Goal: Information Seeking & Learning: Check status

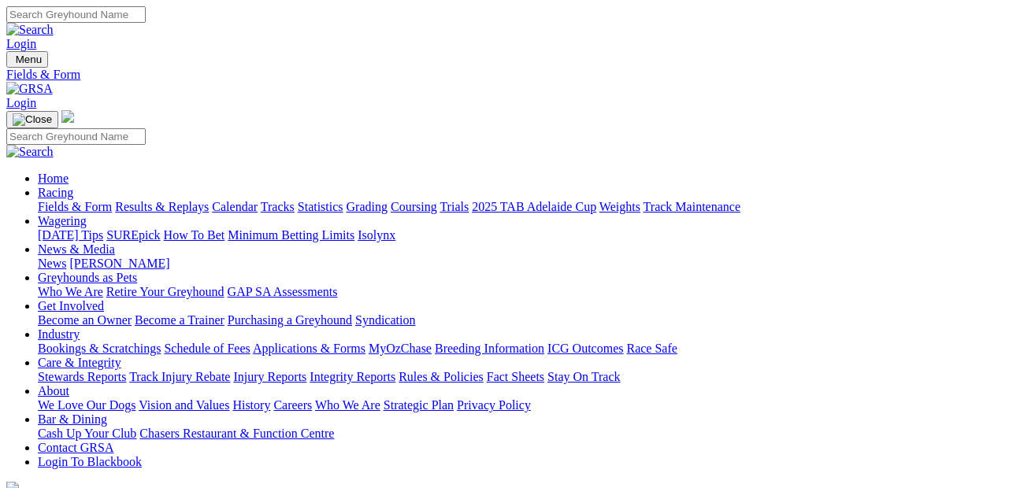
drag, startPoint x: 0, startPoint y: 0, endPoint x: 207, endPoint y: 113, distance: 236.2
click at [207, 200] on link "Results & Replays" at bounding box center [162, 206] width 94 height 13
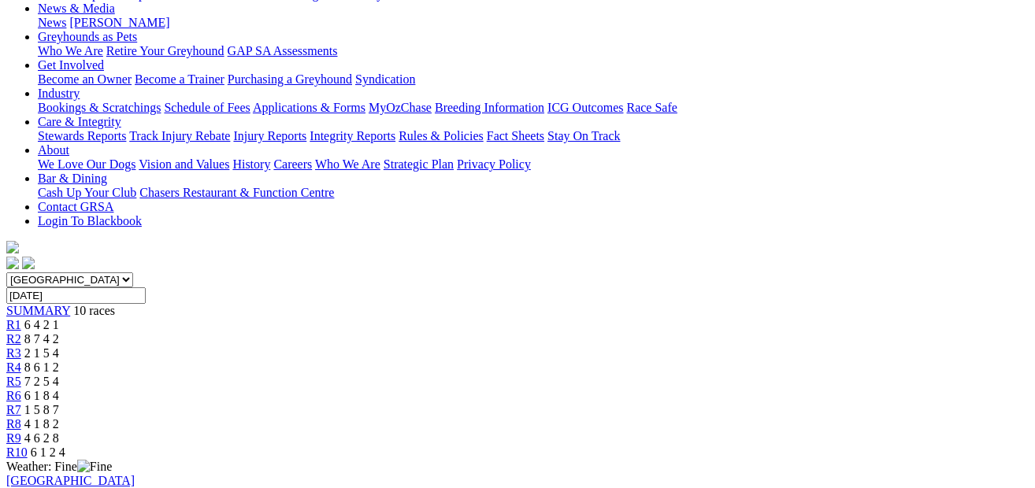
scroll to position [202, 0]
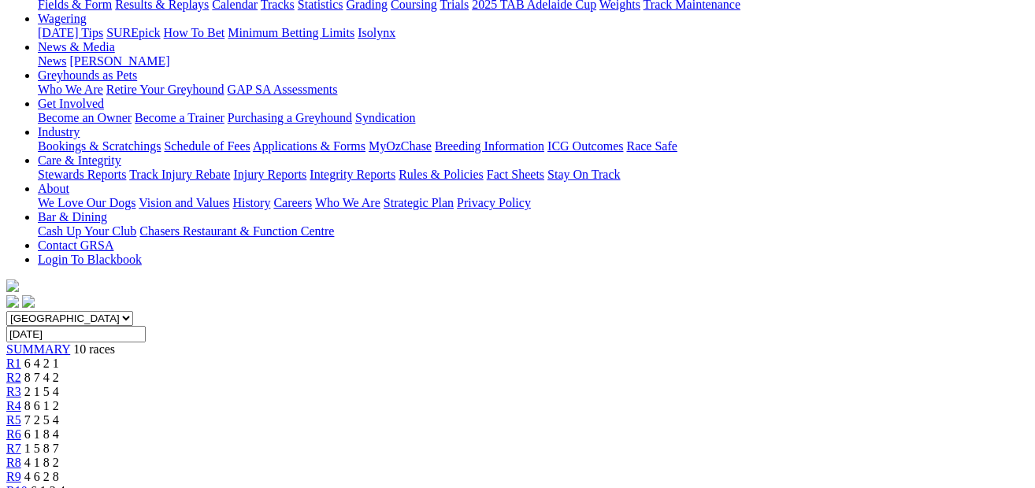
click at [860, 470] on div "R9 4 6 2 8" at bounding box center [517, 477] width 1023 height 14
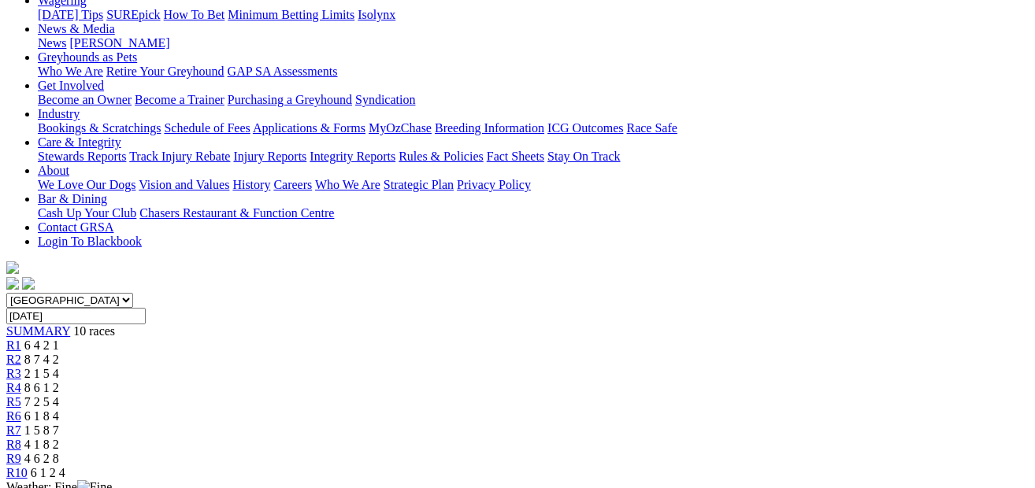
scroll to position [211, 0]
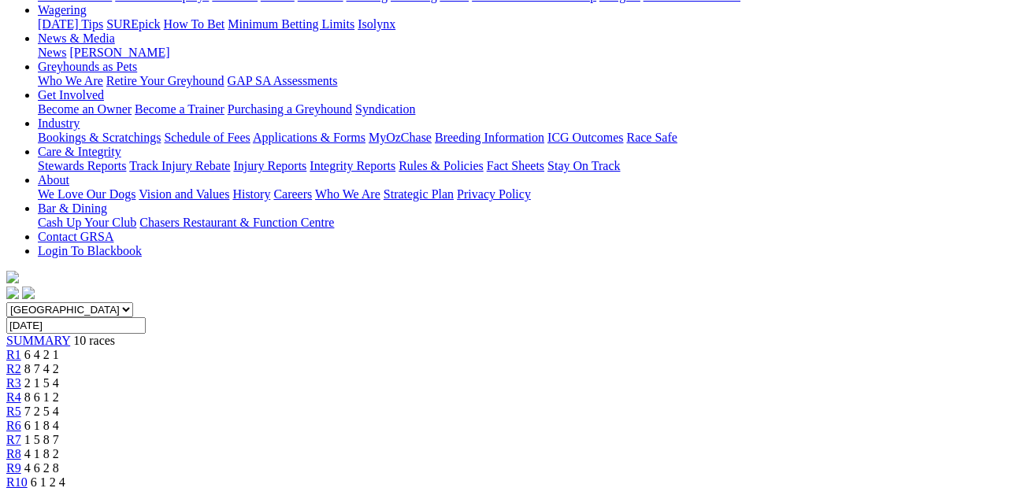
click at [59, 447] on span "4 1 8 2" at bounding box center [41, 453] width 35 height 13
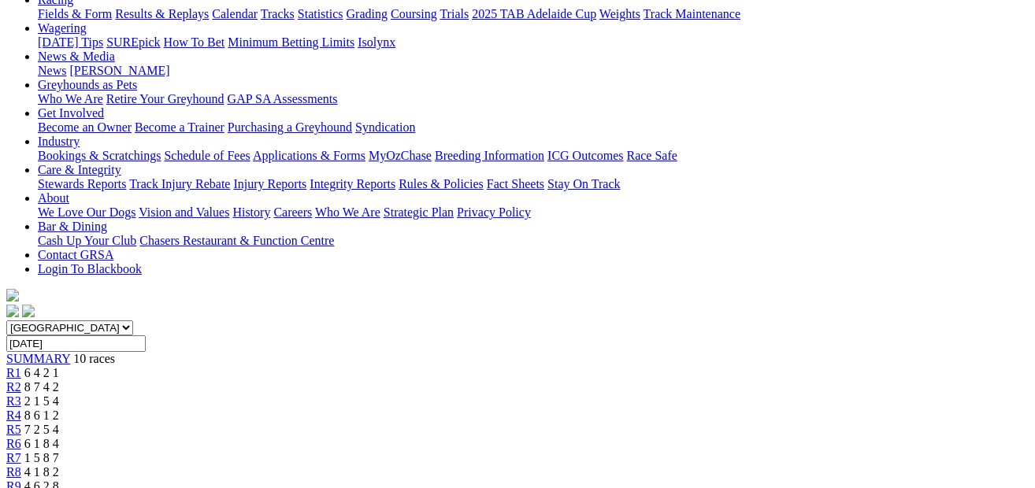
scroll to position [180, 0]
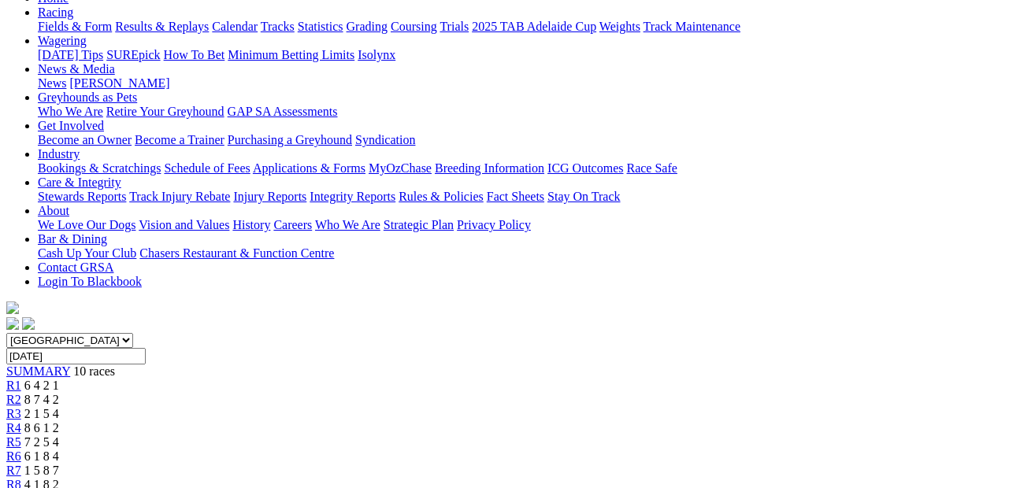
click at [59, 450] on span "6 1 8 4" at bounding box center [41, 456] width 35 height 13
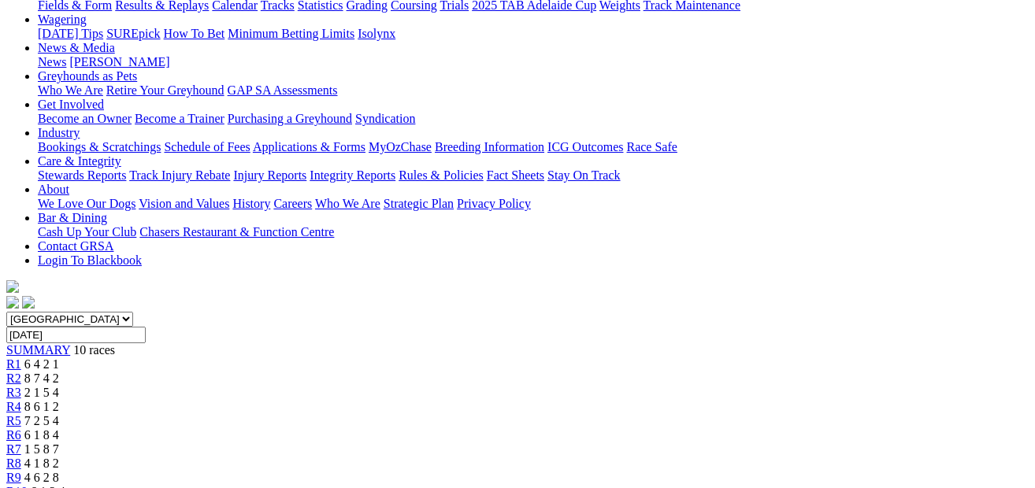
scroll to position [199, 0]
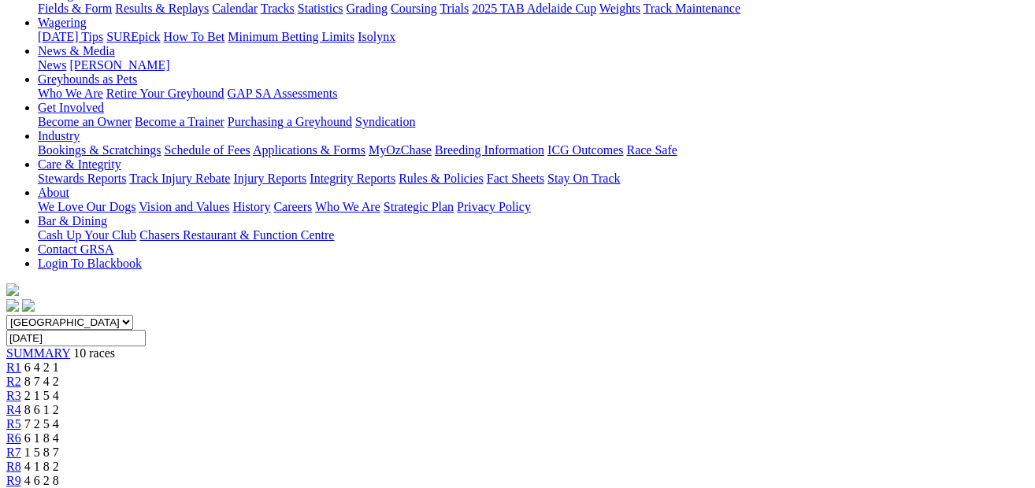
click at [530, 418] on div "R5 7 2 5 4" at bounding box center [517, 425] width 1023 height 14
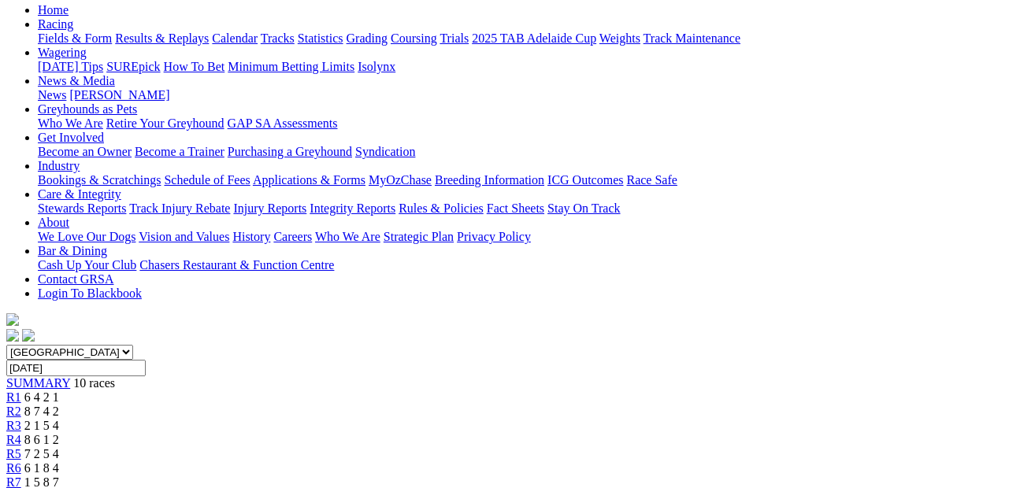
scroll to position [184, 0]
